Goal: Task Accomplishment & Management: Manage account settings

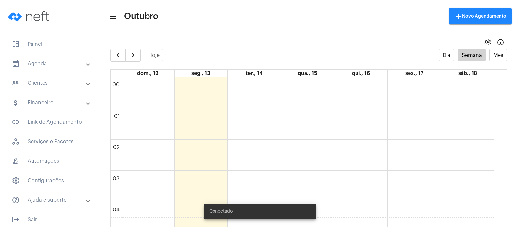
scroll to position [187, 0]
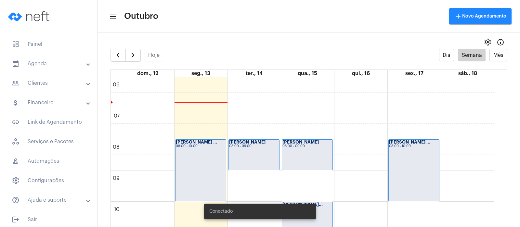
click at [183, 150] on div "[PERSON_NAME] ... 08:00 - 10:00" at bounding box center [200, 170] width 50 height 61
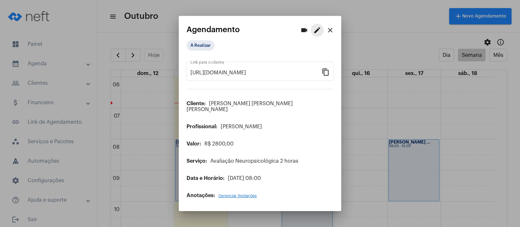
click at [313, 34] on mat-icon "edit" at bounding box center [317, 30] width 8 height 8
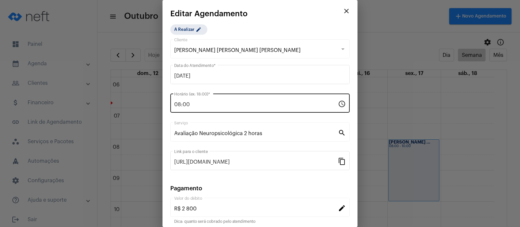
click at [209, 98] on div "08:00 Horário (ex: 18:00) *" at bounding box center [256, 102] width 164 height 20
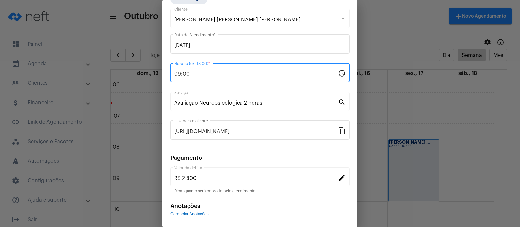
scroll to position [53, 0]
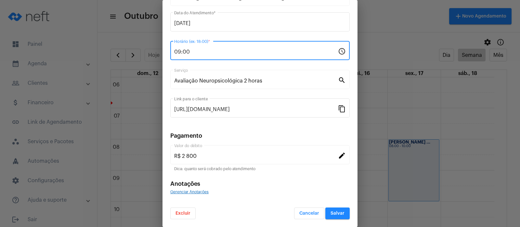
type input "09:00"
click at [331, 211] on button "Salvar" at bounding box center [337, 214] width 24 height 12
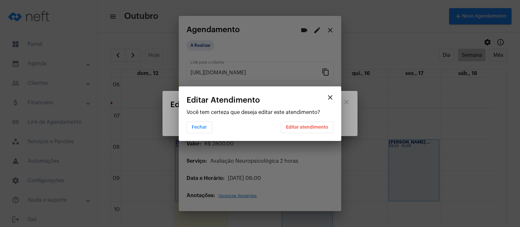
scroll to position [0, 0]
click at [318, 123] on button "Editar atendimento" at bounding box center [307, 128] width 53 height 12
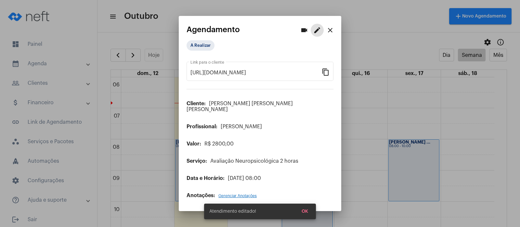
click at [306, 212] on span "OK" at bounding box center [305, 211] width 6 height 5
click at [329, 32] on mat-icon "close" at bounding box center [330, 30] width 8 height 8
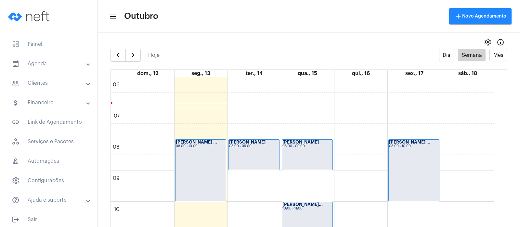
click at [411, 155] on div "[PERSON_NAME] ... 08:00 - 10:00" at bounding box center [414, 170] width 50 height 61
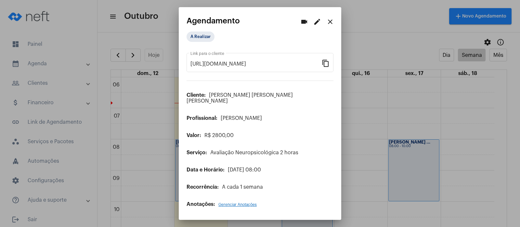
click at [315, 26] on mat-icon "edit" at bounding box center [317, 22] width 8 height 8
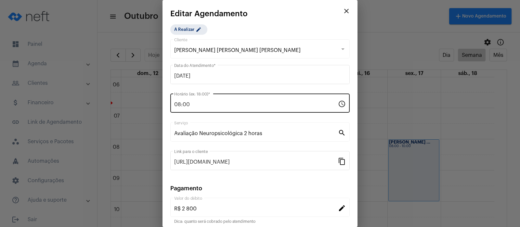
click at [190, 99] on div "08:00 Horário (ex: 18:00) *" at bounding box center [256, 102] width 164 height 20
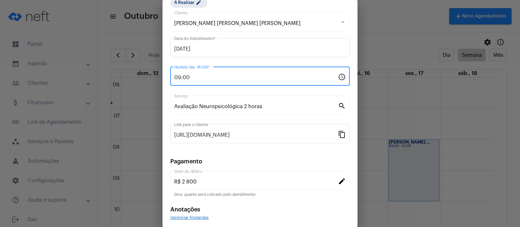
scroll to position [53, 0]
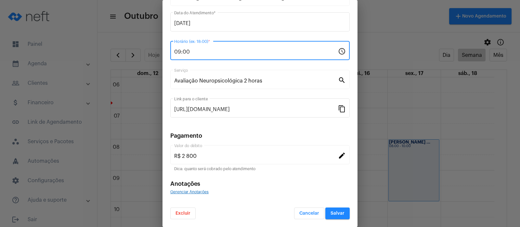
type input "09:00"
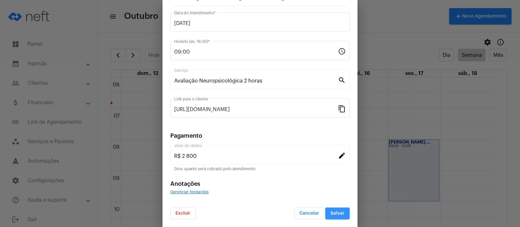
click at [330, 213] on span "Salvar" at bounding box center [337, 213] width 14 height 5
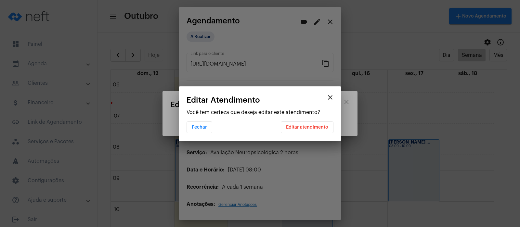
scroll to position [0, 0]
click at [296, 126] on span "Editar atendimento" at bounding box center [307, 127] width 42 height 5
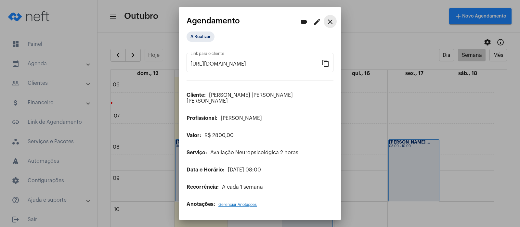
click at [332, 23] on mat-icon "close" at bounding box center [330, 22] width 8 height 8
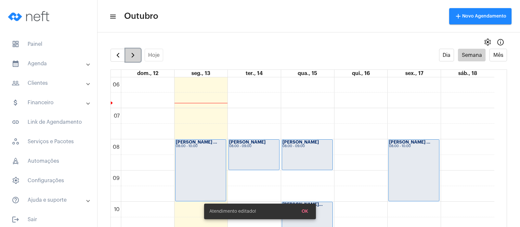
click at [131, 53] on span "button" at bounding box center [133, 55] width 8 height 8
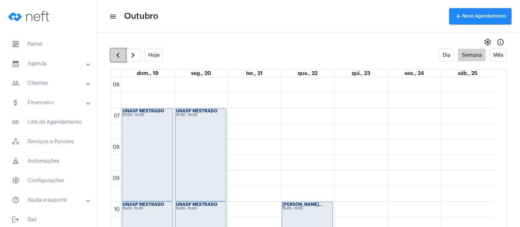
click at [120, 58] on span "button" at bounding box center [118, 55] width 8 height 8
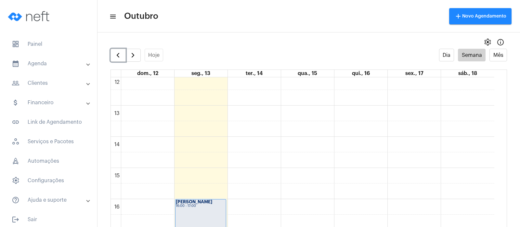
scroll to position [187, 0]
